Goal: Information Seeking & Learning: Learn about a topic

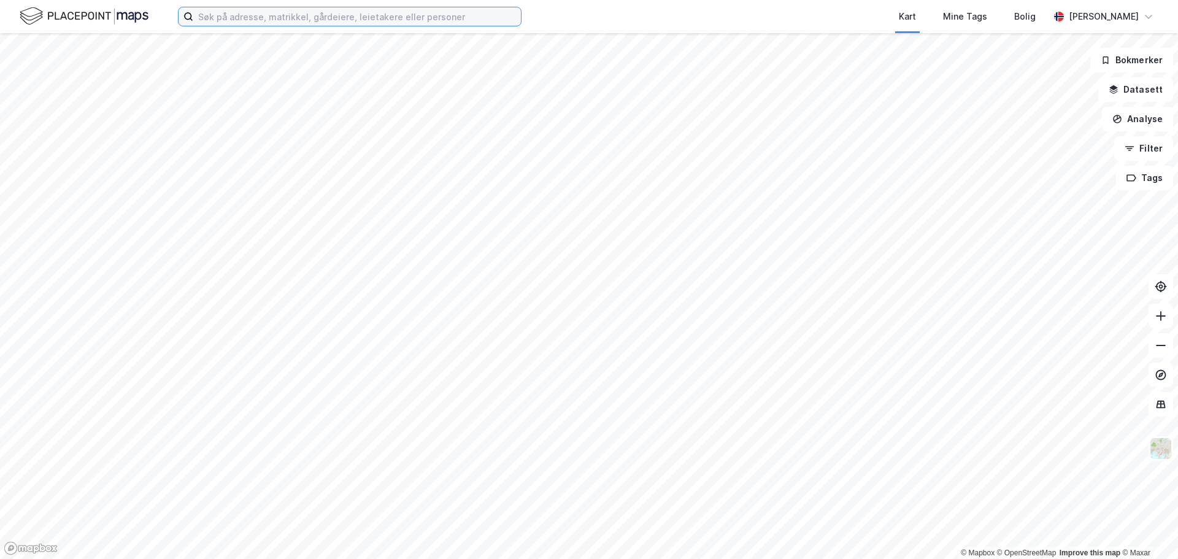
click at [334, 16] on input at bounding box center [357, 16] width 328 height 18
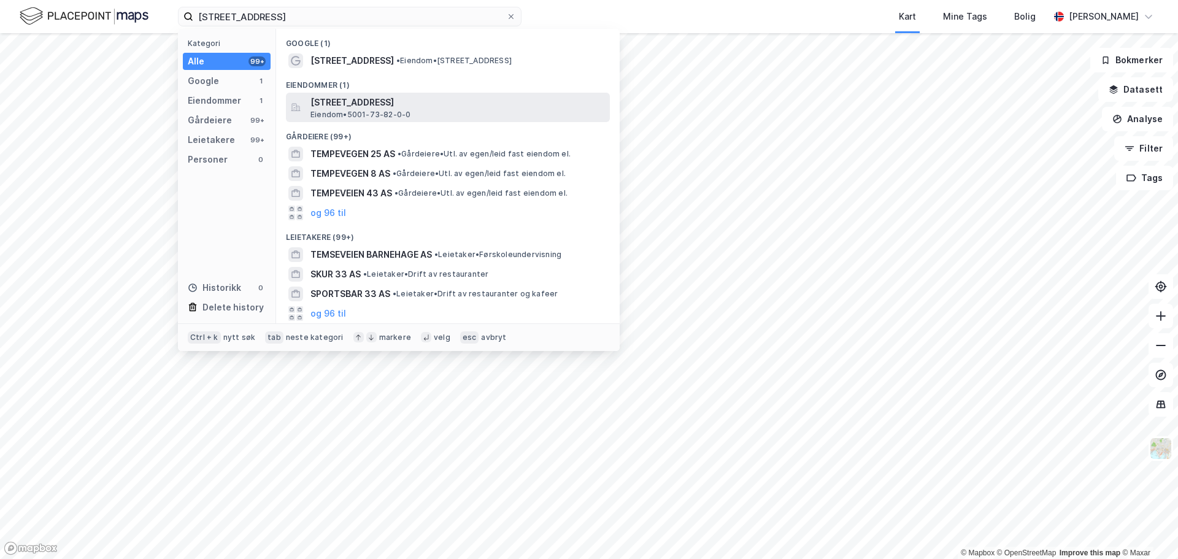
click at [374, 110] on span "Eiendom • 5001-73-82-0-0" at bounding box center [360, 115] width 100 height 10
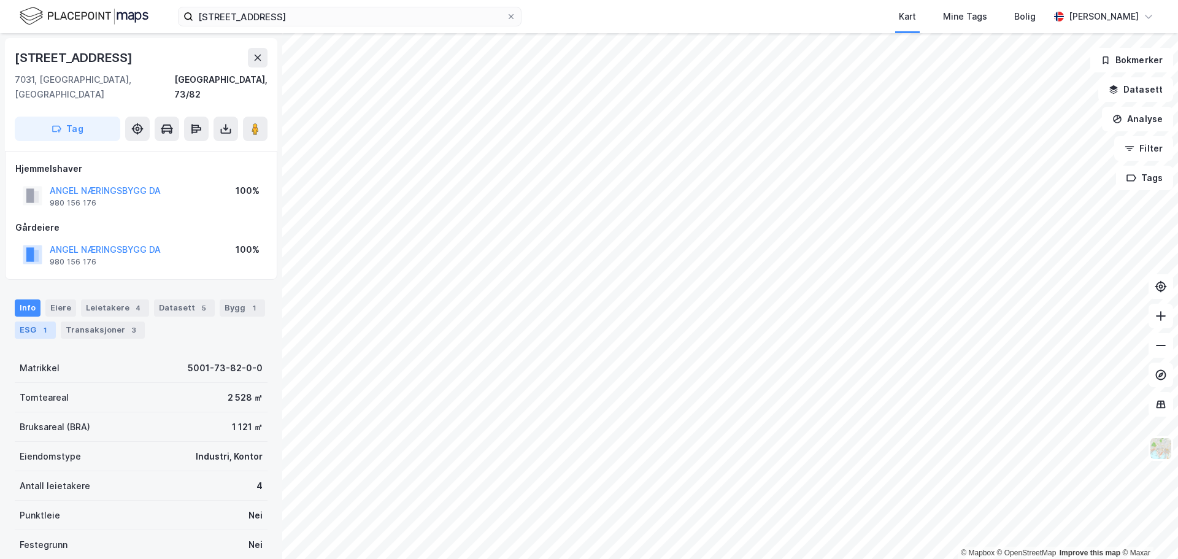
click at [39, 324] on div "1" at bounding box center [45, 330] width 12 height 12
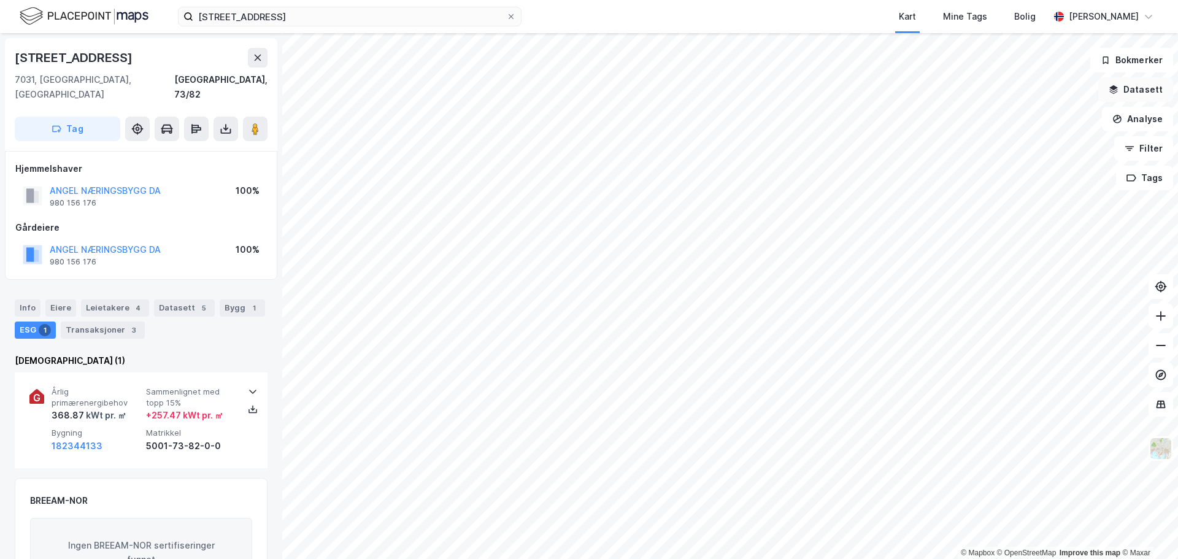
click at [1134, 92] on button "Datasett" at bounding box center [1135, 89] width 75 height 25
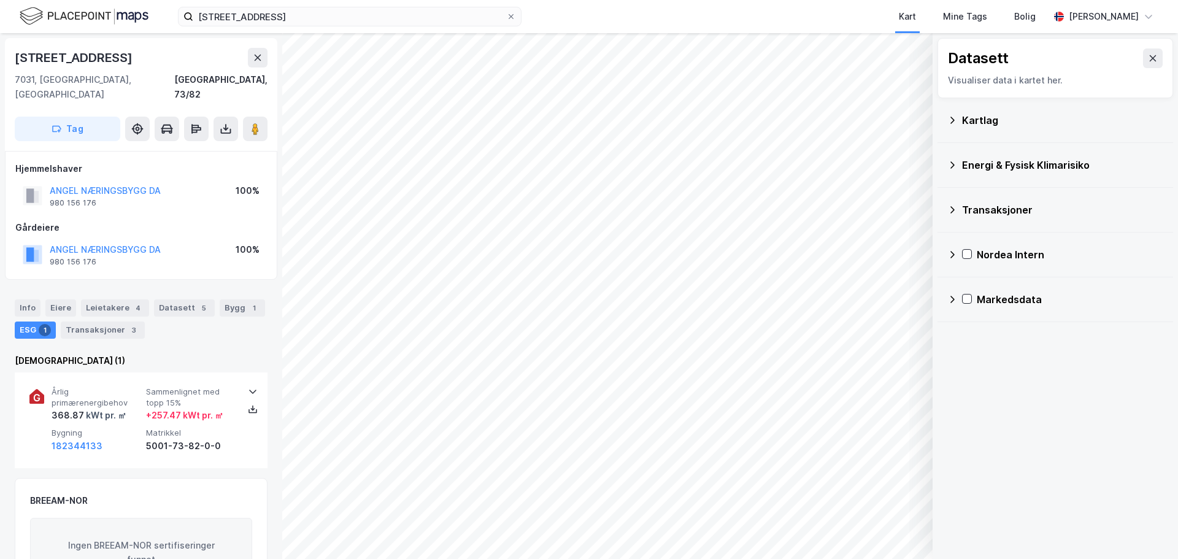
click at [1026, 163] on div "Energi & Fysisk Klimarisiko" at bounding box center [1062, 165] width 201 height 15
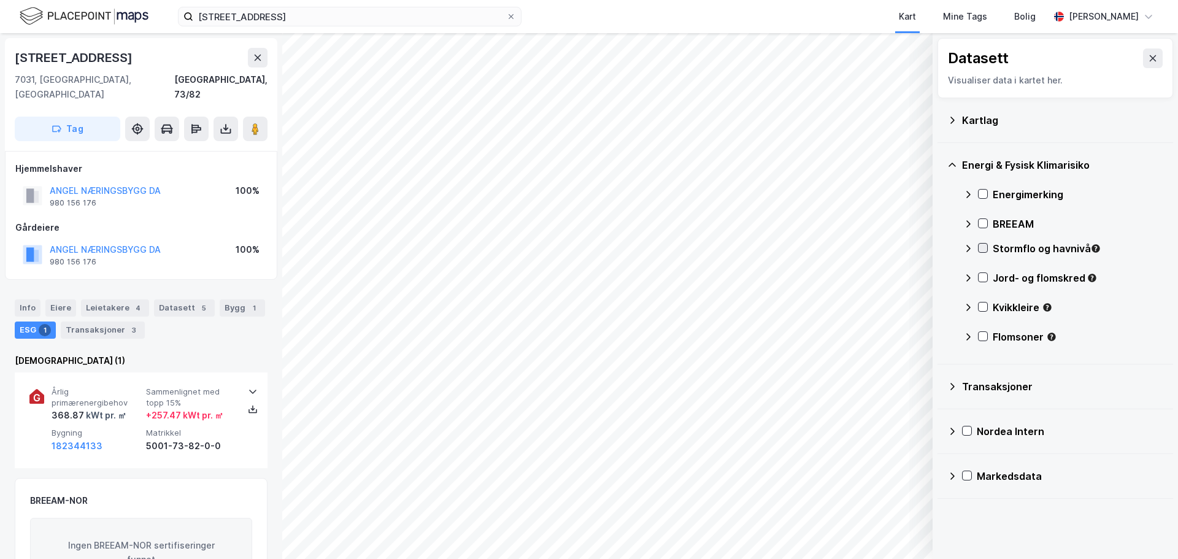
click at [981, 246] on icon at bounding box center [983, 248] width 9 height 9
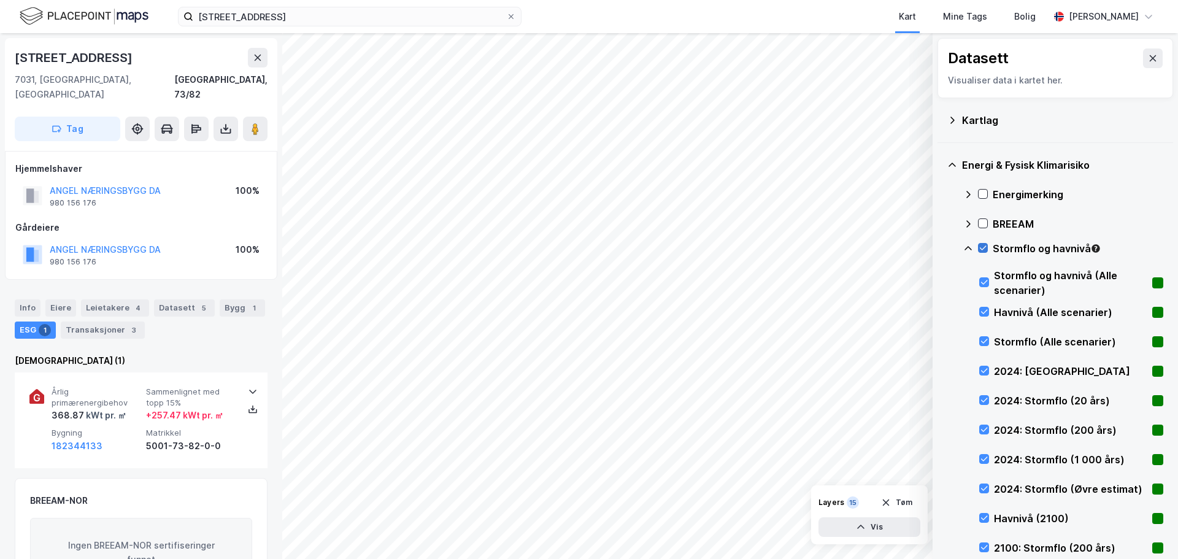
click at [983, 244] on icon at bounding box center [983, 248] width 9 height 9
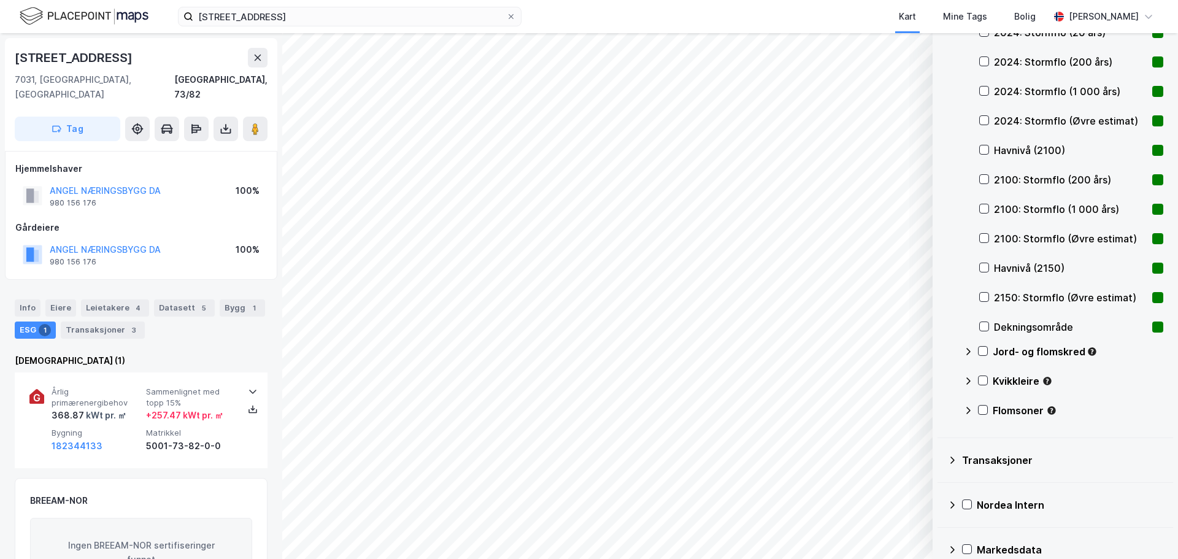
scroll to position [387, 0]
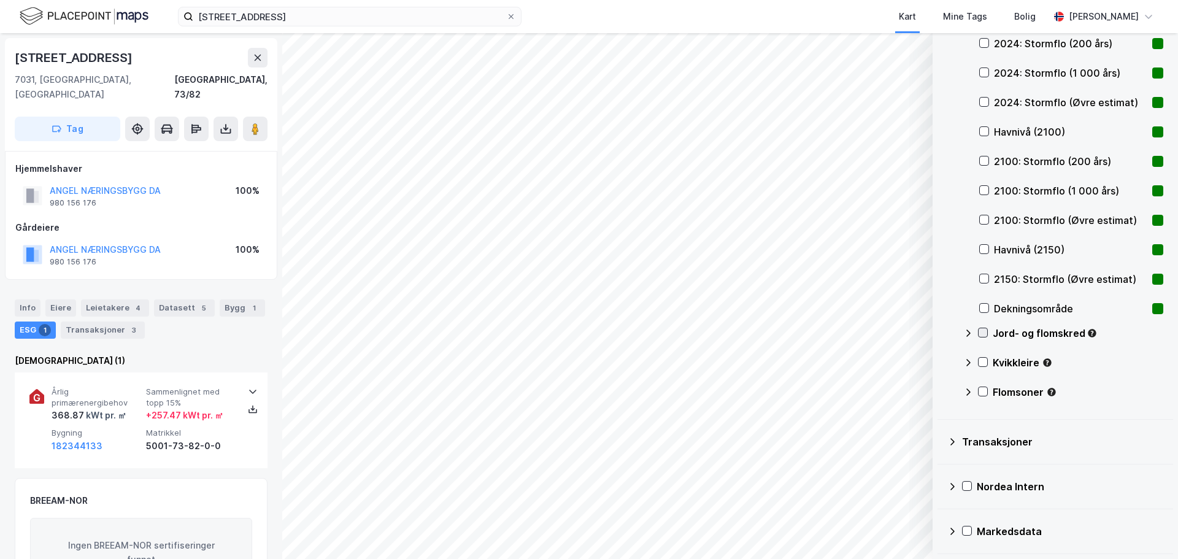
click at [983, 331] on icon at bounding box center [983, 332] width 9 height 9
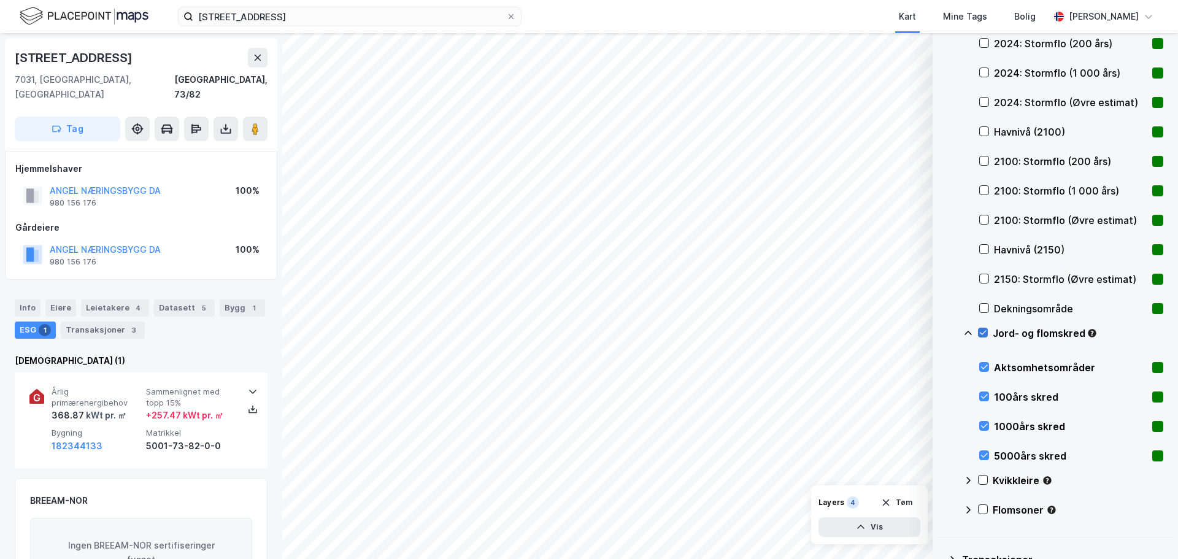
click at [984, 333] on icon at bounding box center [983, 333] width 7 height 4
click at [982, 479] on icon at bounding box center [983, 480] width 9 height 9
click at [983, 479] on icon at bounding box center [983, 480] width 9 height 9
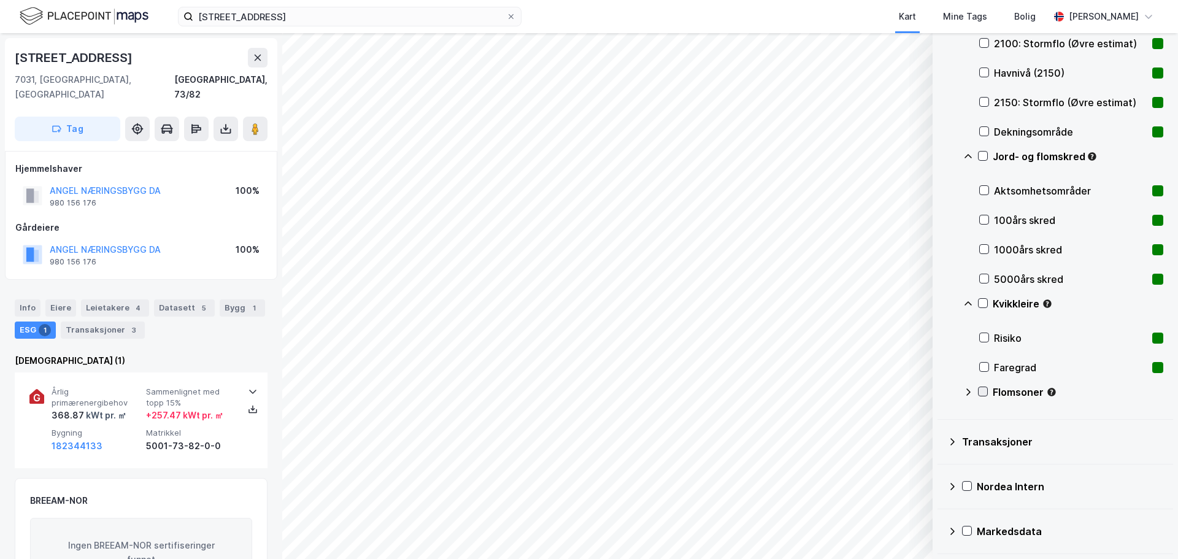
click at [983, 391] on icon at bounding box center [983, 391] width 9 height 9
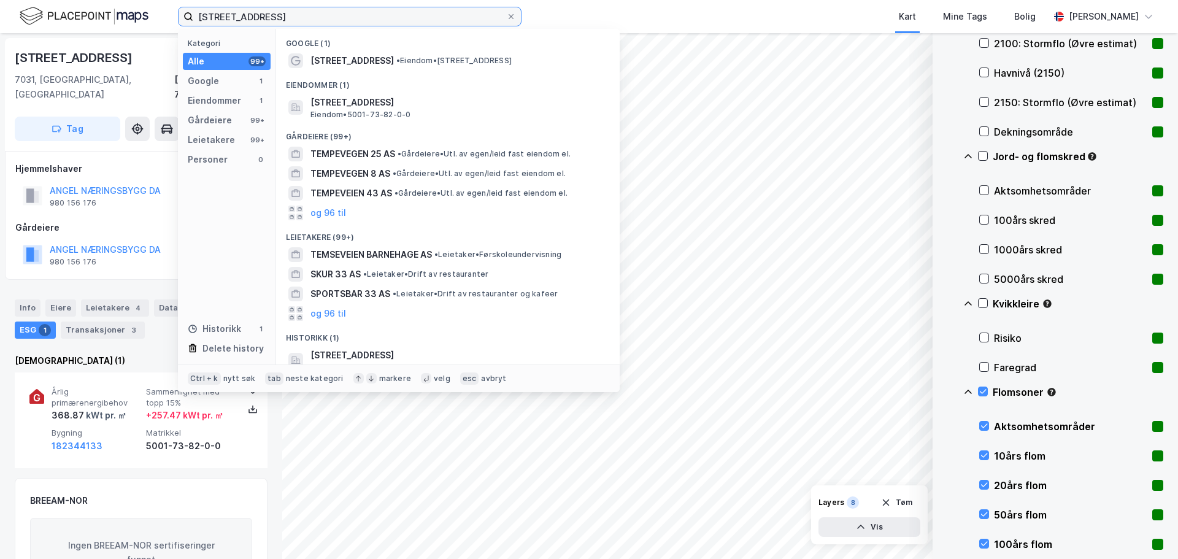
drag, startPoint x: 301, startPoint y: 15, endPoint x: 29, endPoint y: -4, distance: 273.1
click at [29, 0] on html "Tempevegen 33 Kategori Alle 99+ Google 1 Eiendommer 1 Gårdeiere 99+ Leietakere …" at bounding box center [589, 279] width 1178 height 559
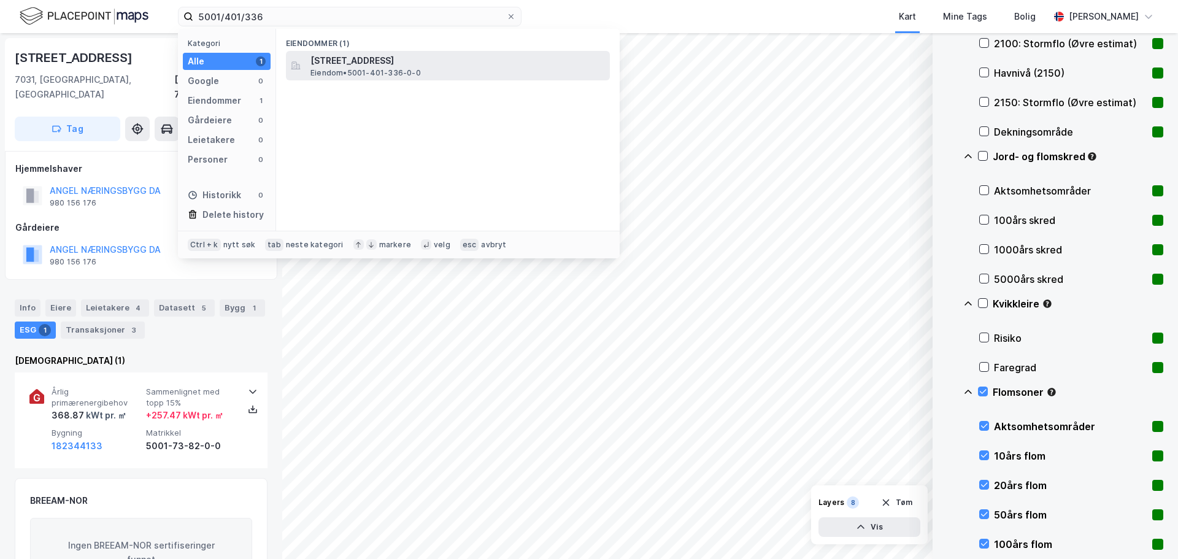
click at [368, 70] on span "Eiendom • 5001-401-336-0-0" at bounding box center [365, 73] width 110 height 10
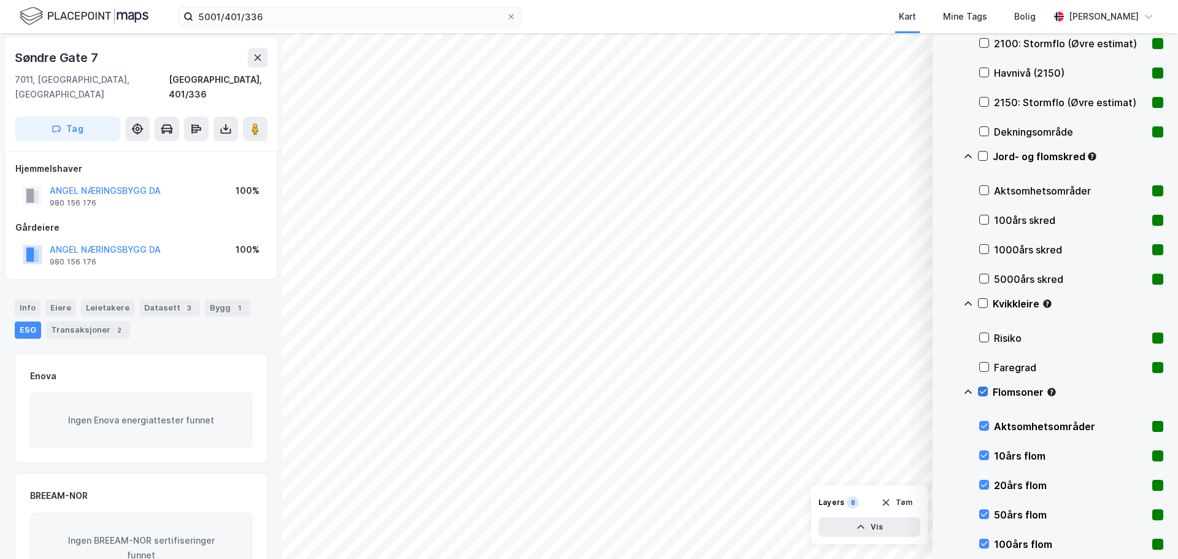
click at [984, 390] on icon at bounding box center [983, 391] width 9 height 9
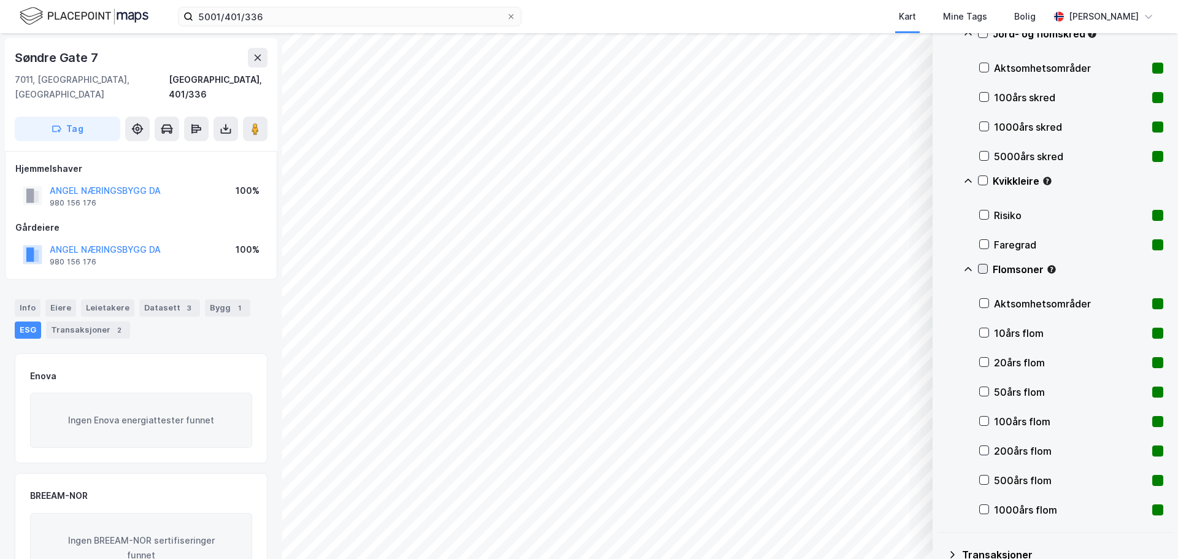
scroll to position [799, 0]
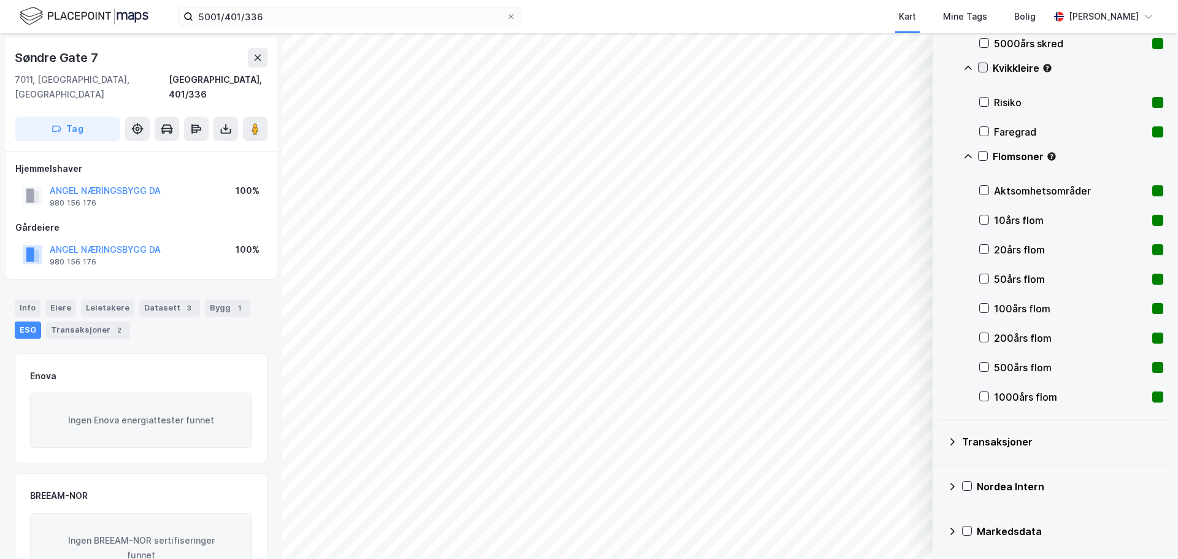
click at [985, 64] on icon at bounding box center [983, 67] width 9 height 9
click at [986, 65] on icon at bounding box center [983, 67] width 9 height 9
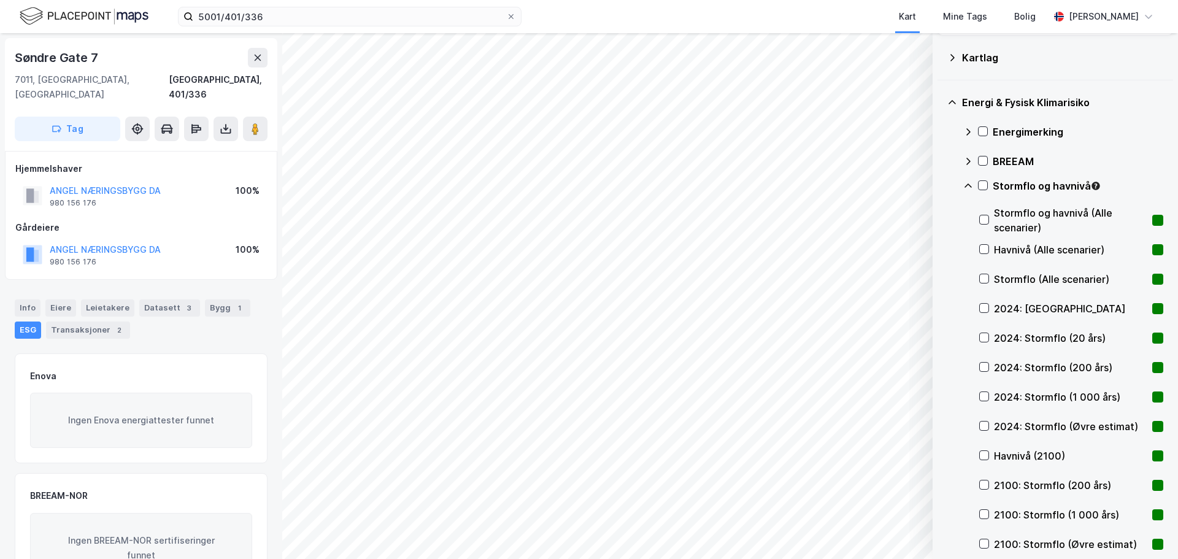
scroll to position [1, 0]
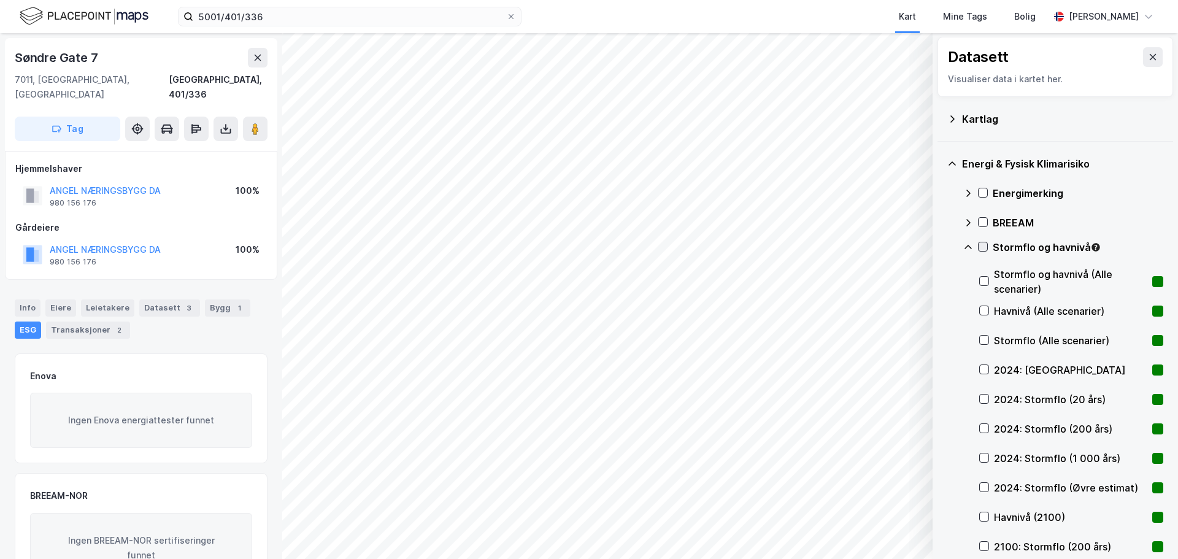
click at [984, 244] on icon at bounding box center [983, 246] width 9 height 9
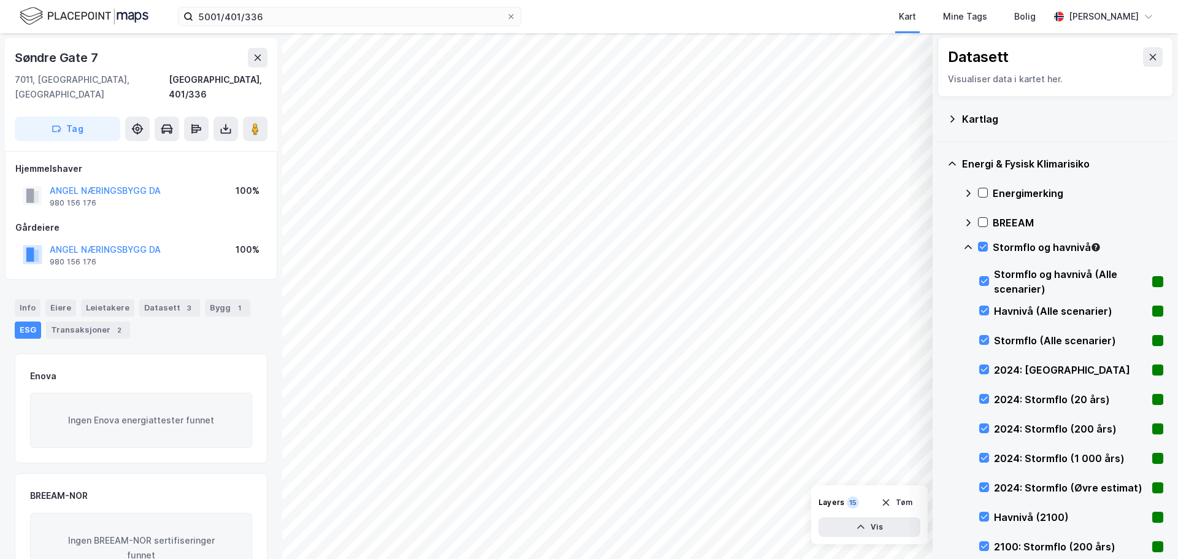
click at [1148, 57] on icon at bounding box center [1153, 57] width 10 height 10
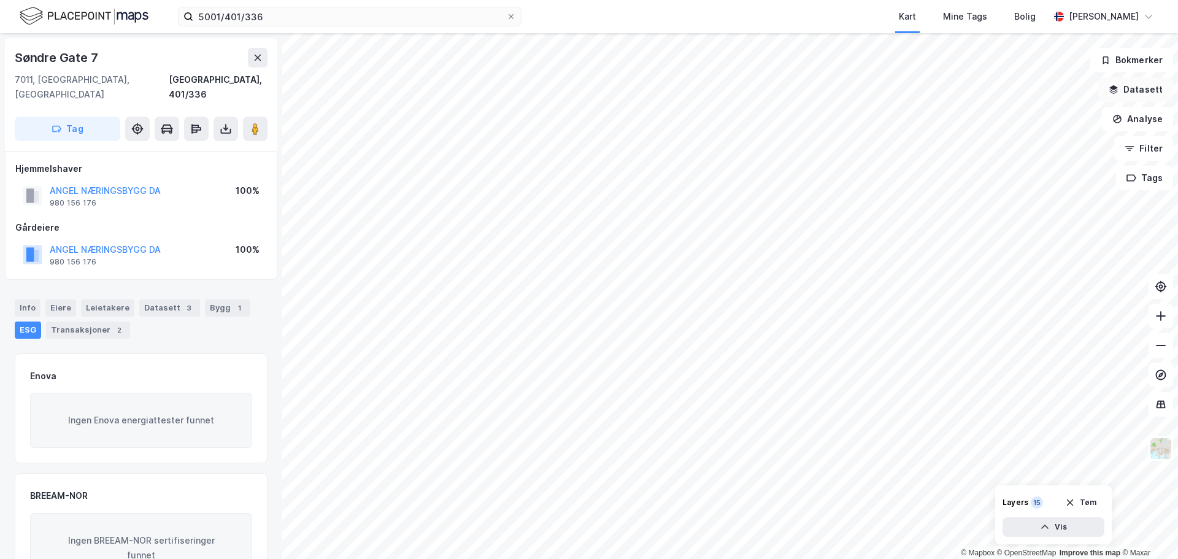
click at [1139, 88] on button "Datasett" at bounding box center [1135, 89] width 75 height 25
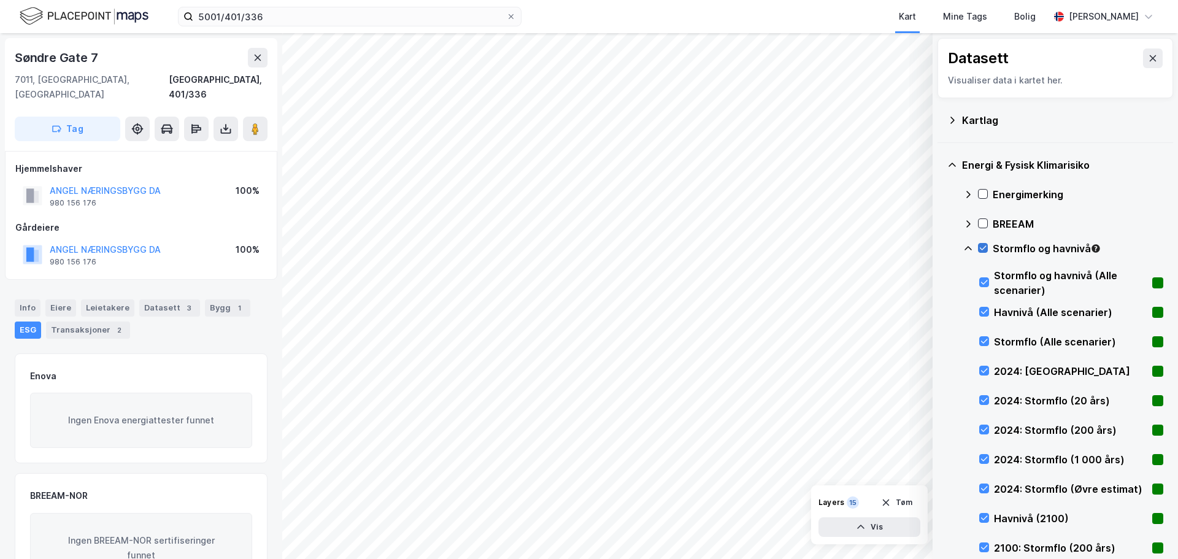
click at [982, 248] on icon at bounding box center [983, 248] width 9 height 9
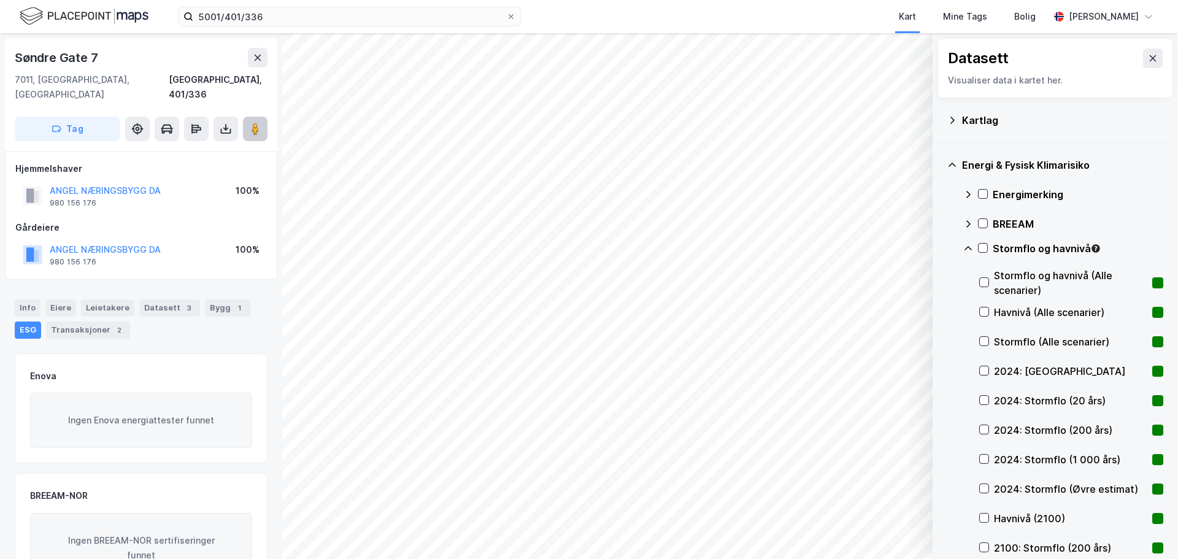
click at [256, 123] on image at bounding box center [255, 129] width 7 height 12
click at [1150, 57] on icon at bounding box center [1153, 58] width 7 height 6
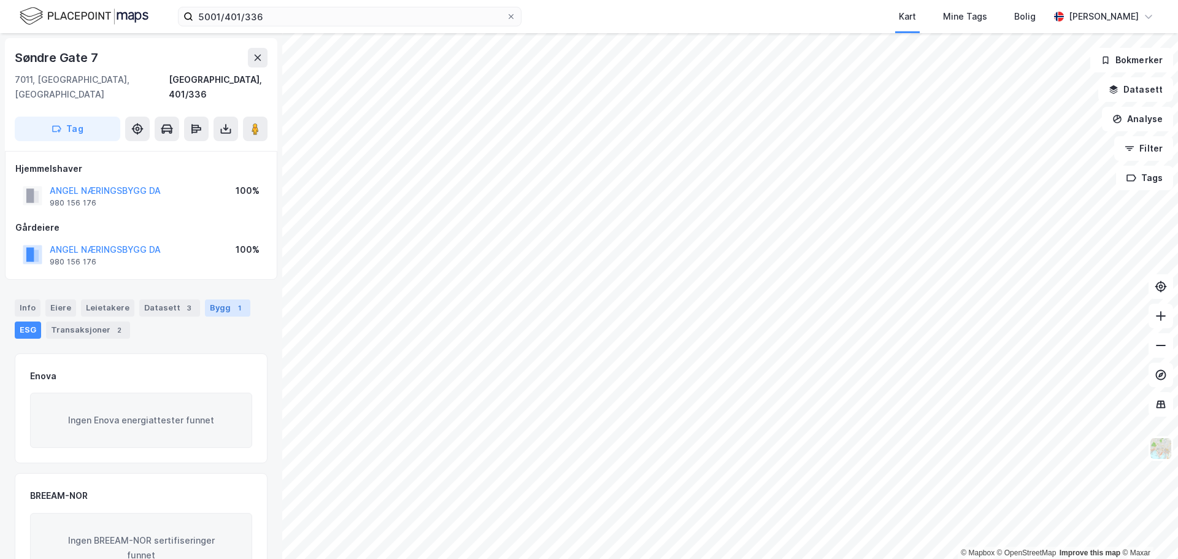
click at [210, 299] on div "Bygg 1" at bounding box center [227, 307] width 45 height 17
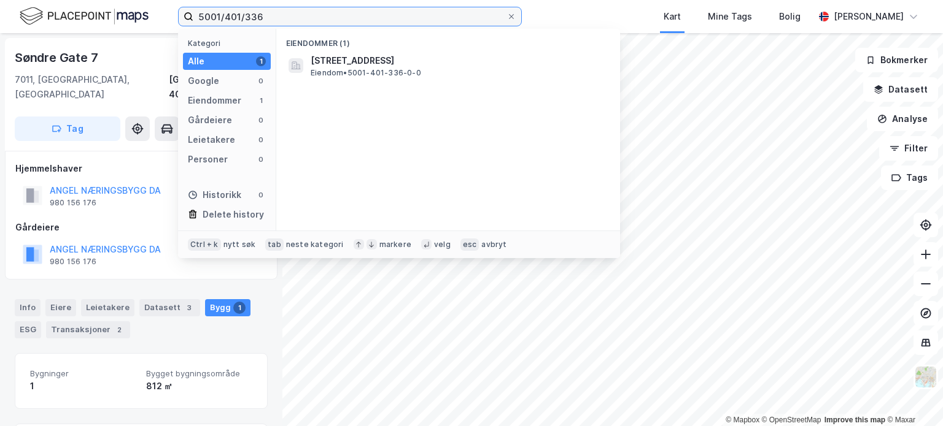
click at [279, 12] on input "5001/401/336" at bounding box center [349, 16] width 313 height 18
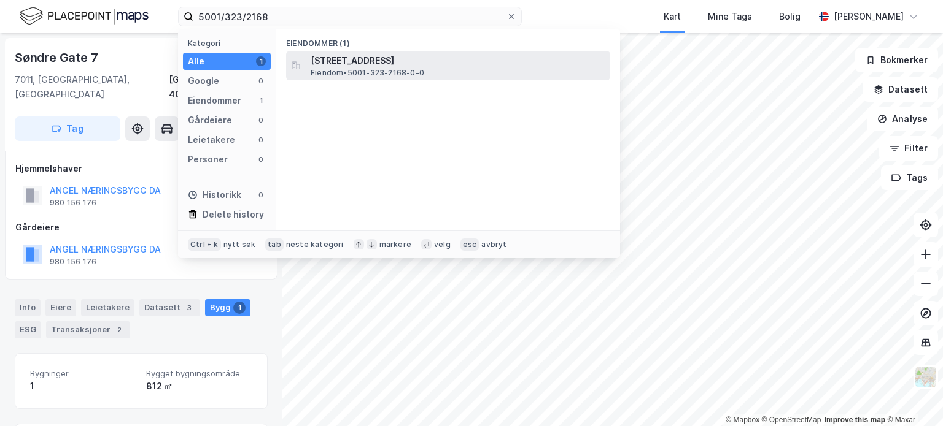
click at [404, 74] on span "Eiendom • 5001-323-2168-0-0" at bounding box center [367, 73] width 114 height 10
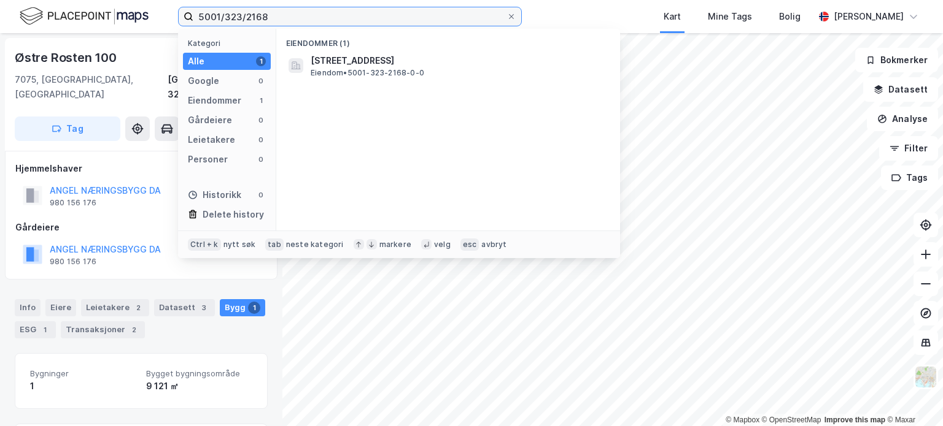
drag, startPoint x: 311, startPoint y: 12, endPoint x: 32, endPoint y: -30, distance: 282.3
click at [32, 0] on html "5001/323/2168 Kategori Alle 1 Google 0 Eiendommer 1 Gårdeiere 0 Leietakere 0 Pe…" at bounding box center [471, 213] width 943 height 426
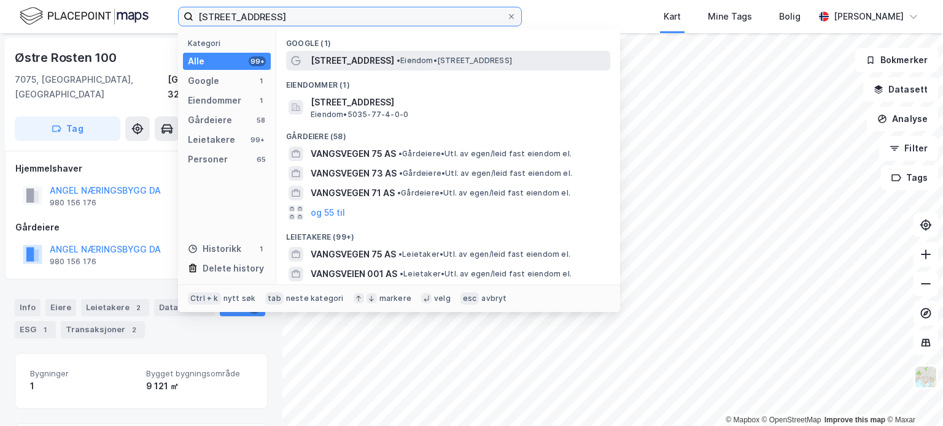
type input "[STREET_ADDRESS]"
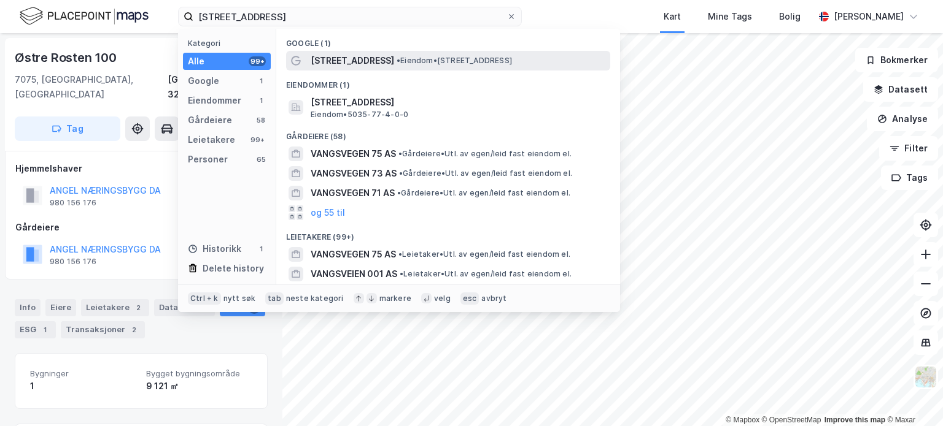
click at [482, 58] on span "• Eiendom • [STREET_ADDRESS]" at bounding box center [453, 61] width 115 height 10
